Goal: Transaction & Acquisition: Purchase product/service

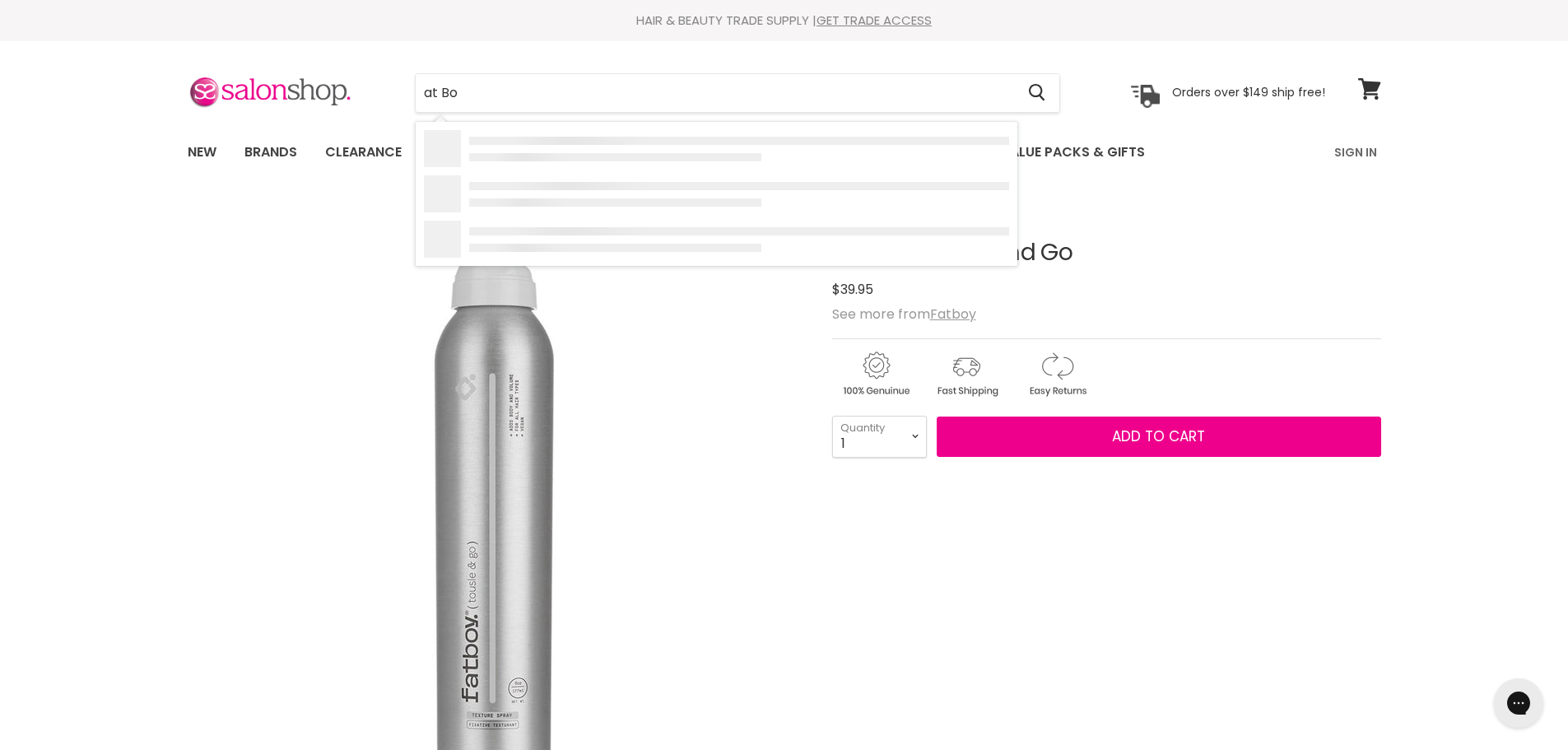
type input "at Boy"
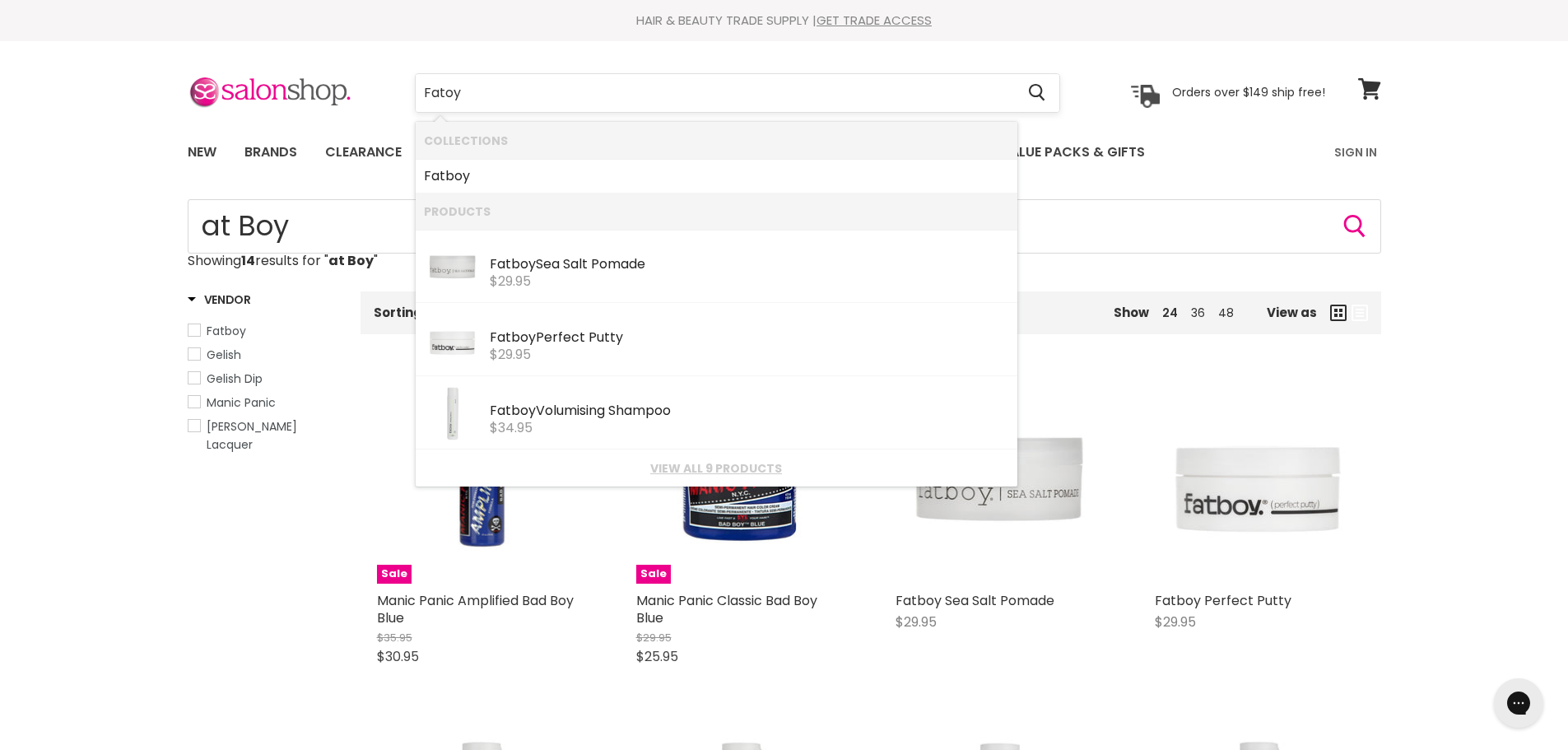
type input "Fatboy"
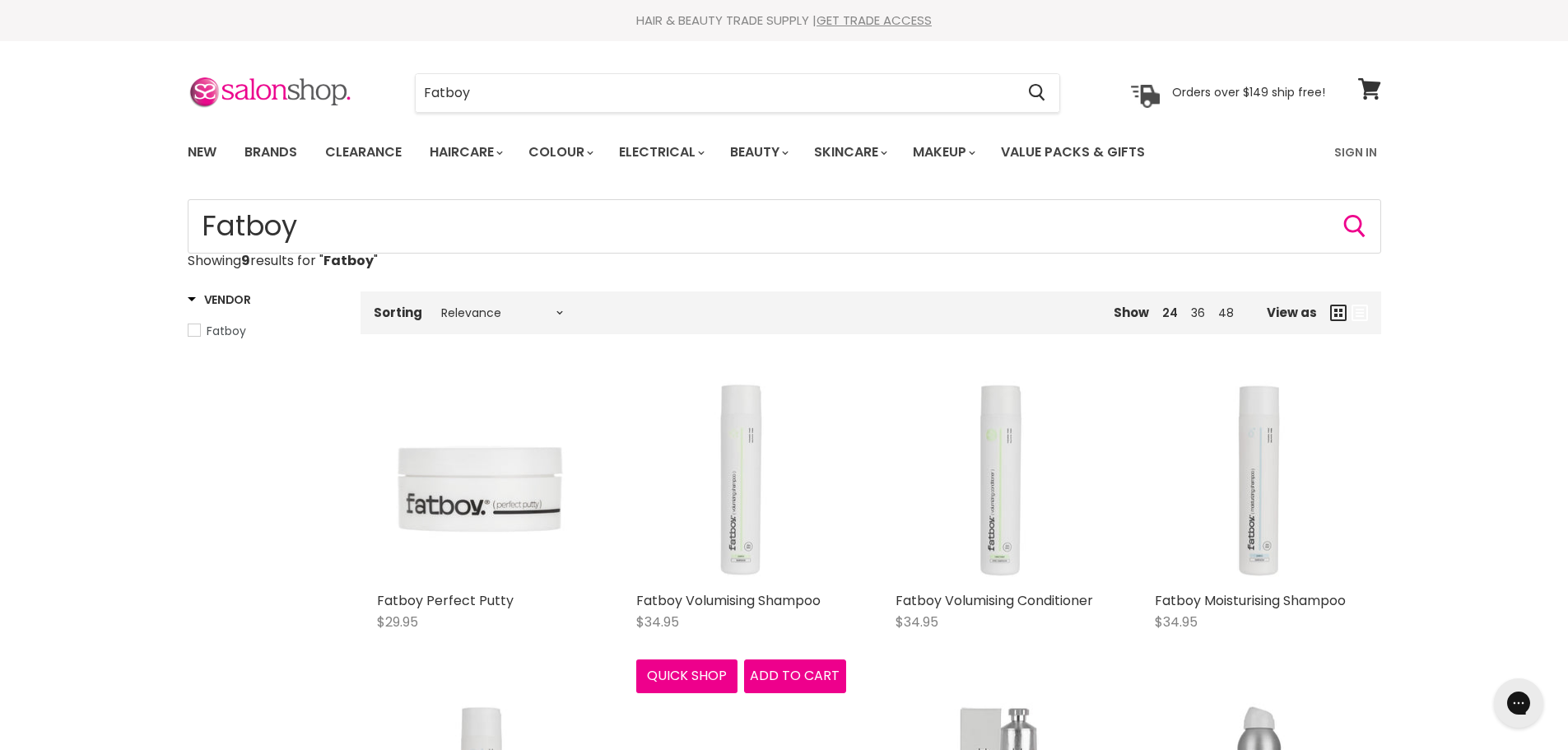
click at [747, 496] on img "Main content" at bounding box center [742, 479] width 210 height 210
